Goal: Task Accomplishment & Management: Manage account settings

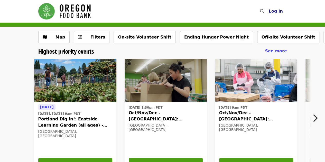
click at [281, 9] on span "Log in" at bounding box center [276, 11] width 14 height 5
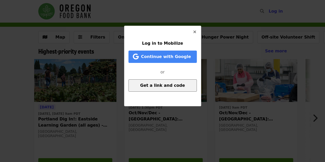
click at [178, 88] on span "Get a link and code" at bounding box center [162, 85] width 45 height 5
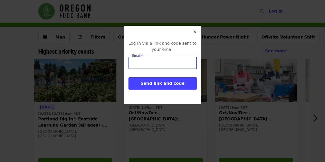
click at [141, 65] on input "Email   *" at bounding box center [163, 63] width 68 height 12
type input "**********"
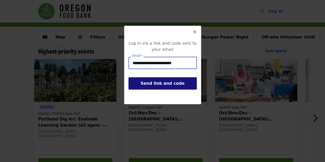
click at [177, 86] on span "Send link and code" at bounding box center [163, 83] width 44 height 5
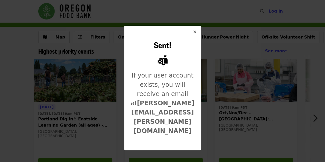
click at [195, 32] on icon "times icon" at bounding box center [194, 32] width 3 height 5
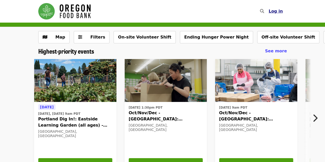
click at [277, 11] on span "Log in" at bounding box center [276, 11] width 14 height 5
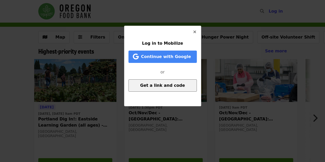
click at [162, 83] on span "Get a link and code" at bounding box center [162, 85] width 45 height 5
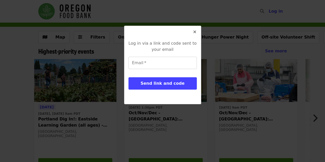
click at [194, 32] on icon "times icon" at bounding box center [194, 32] width 3 height 5
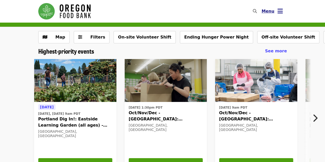
click at [281, 11] on icon "bars icon" at bounding box center [280, 10] width 5 height 7
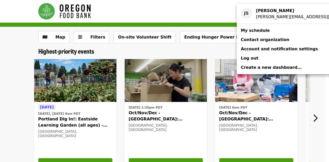
click at [258, 26] on link "My schedule" at bounding box center [319, 30] width 164 height 9
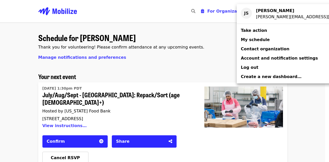
click at [203, 42] on div "Account menu" at bounding box center [164, 81] width 329 height 162
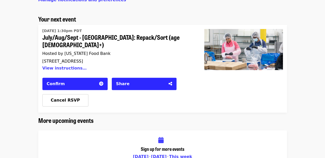
scroll to position [57, 0]
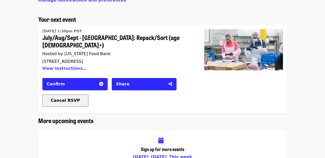
click at [60, 98] on span "Cancel RSVP" at bounding box center [65, 100] width 29 height 5
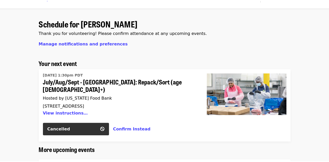
scroll to position [0, 0]
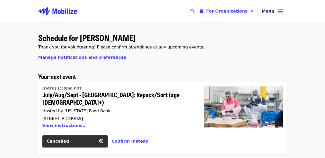
click at [281, 10] on icon "bars icon" at bounding box center [280, 10] width 5 height 7
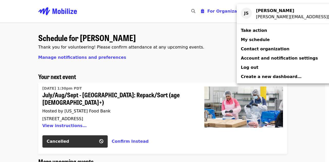
click at [246, 69] on span "Log out" at bounding box center [249, 67] width 17 height 5
